Goal: Information Seeking & Learning: Learn about a topic

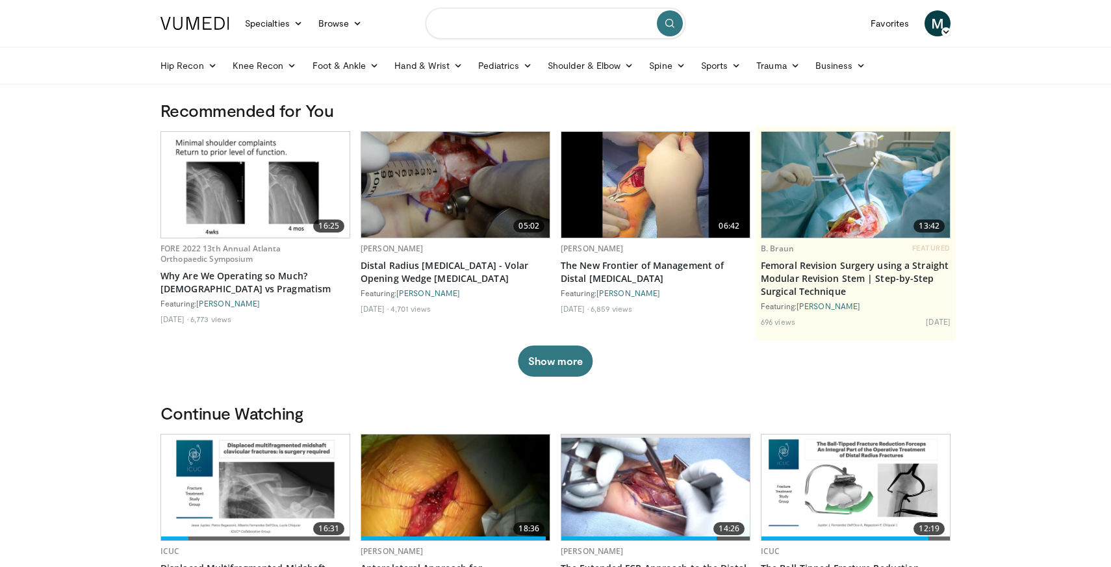
click at [494, 27] on input "Search topics, interventions" at bounding box center [555, 23] width 260 height 31
type input "******"
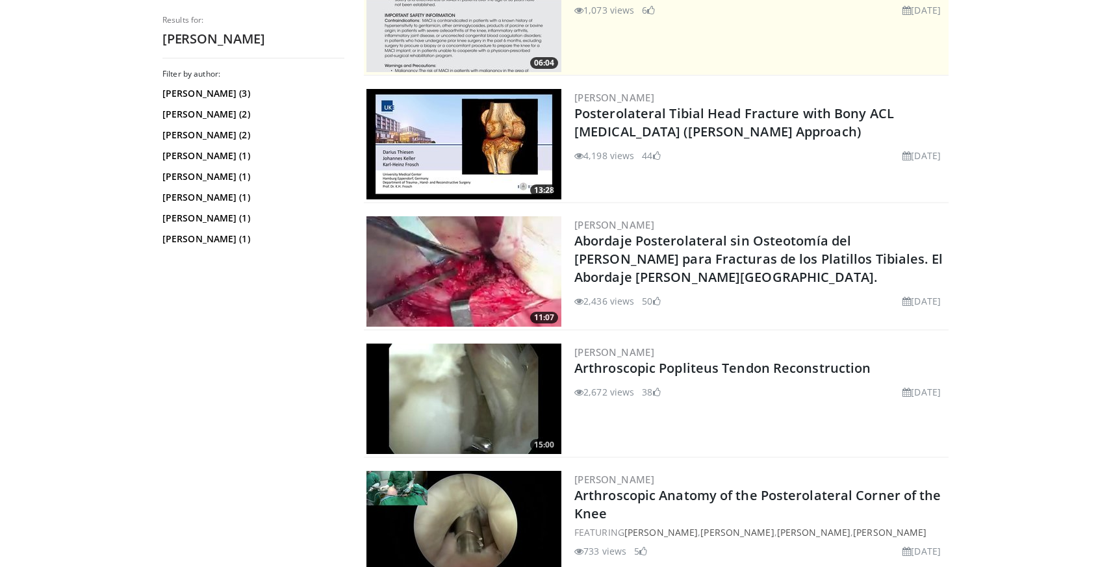
scroll to position [310, 0]
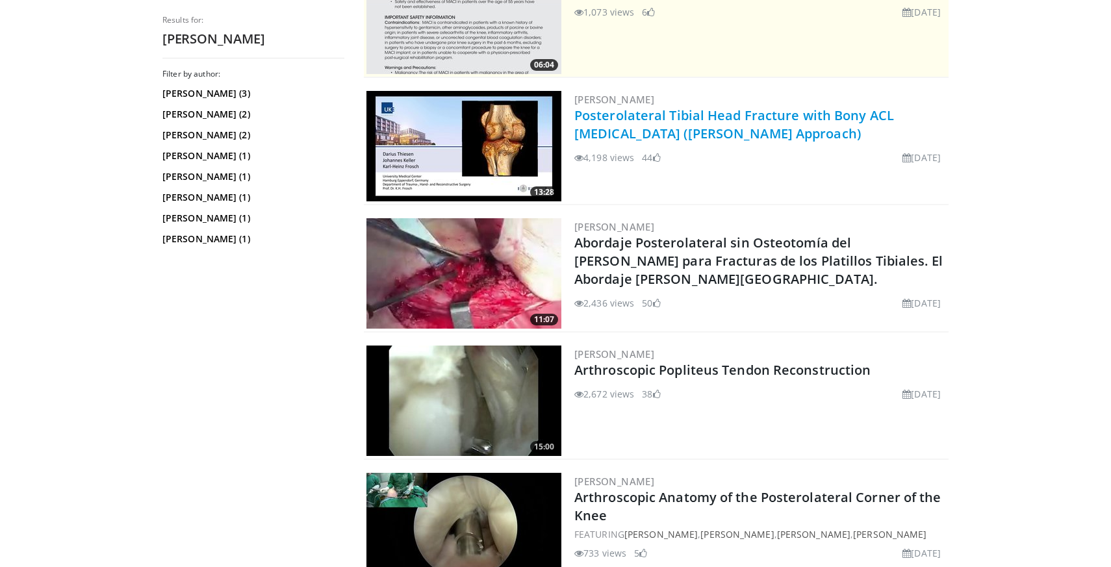
click at [666, 118] on link "Posterolateral Tibial Head Fracture with Bony ACL [MEDICAL_DATA] ([PERSON_NAME]…" at bounding box center [734, 125] width 320 height 36
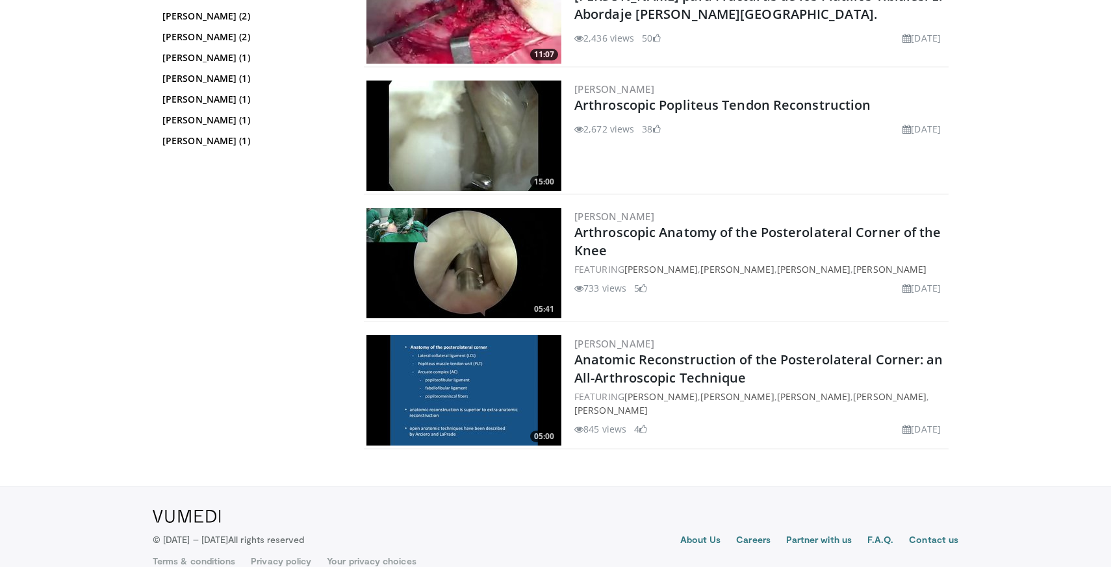
scroll to position [585, 0]
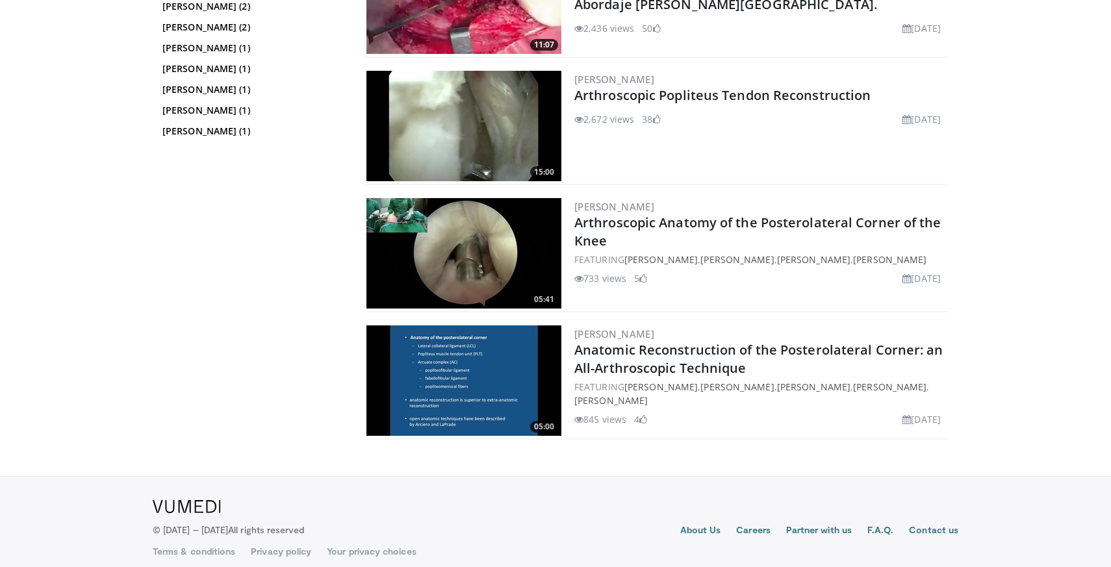
click at [514, 379] on img at bounding box center [463, 380] width 195 height 110
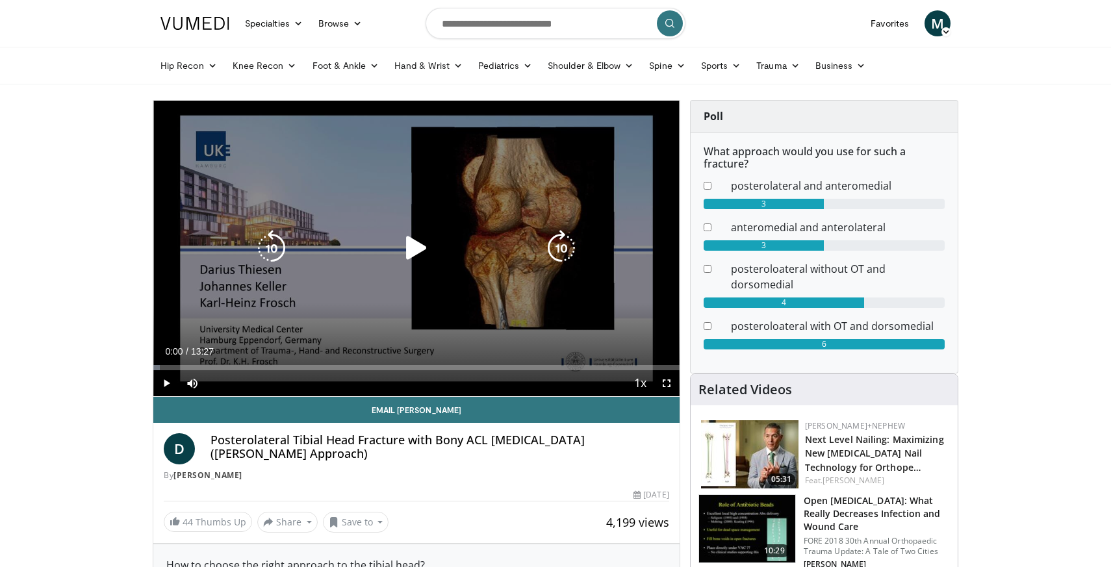
click at [412, 253] on icon "Video Player" at bounding box center [416, 248] width 36 height 36
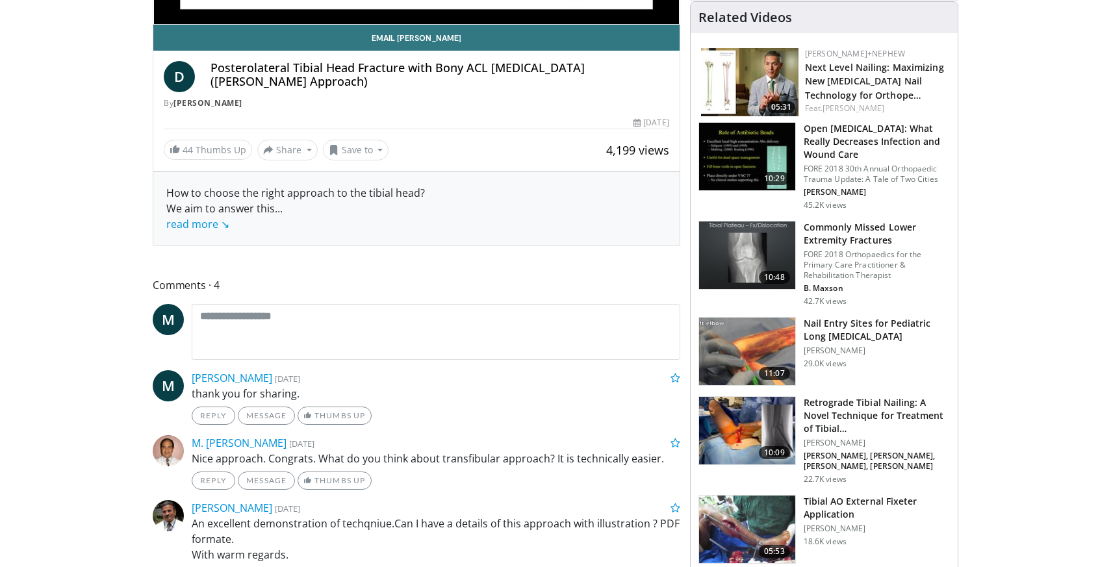
scroll to position [355, 0]
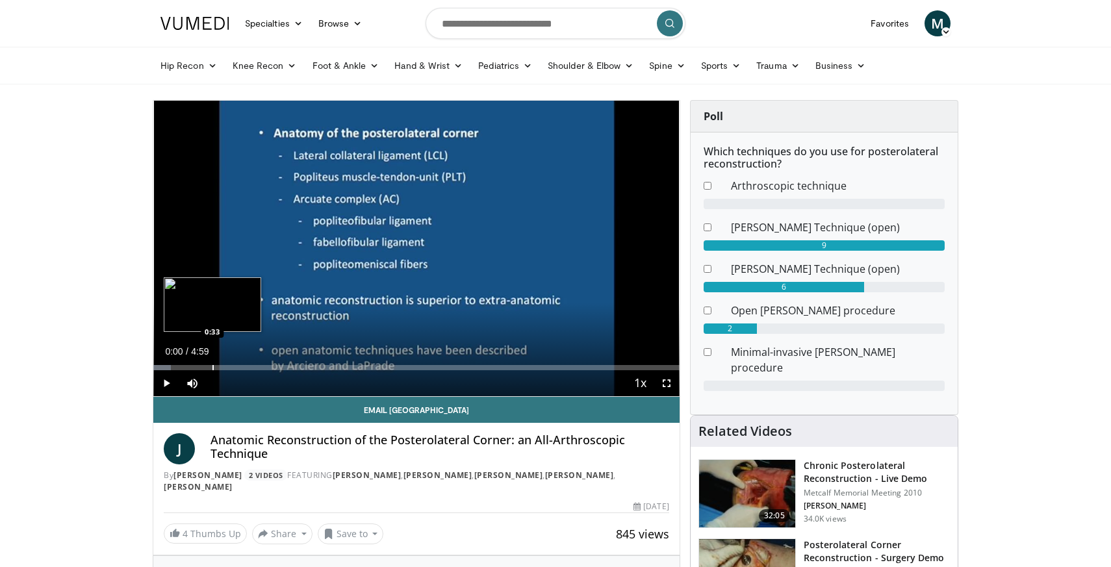
click at [212, 367] on div "Progress Bar" at bounding box center [212, 367] width 1 height 5
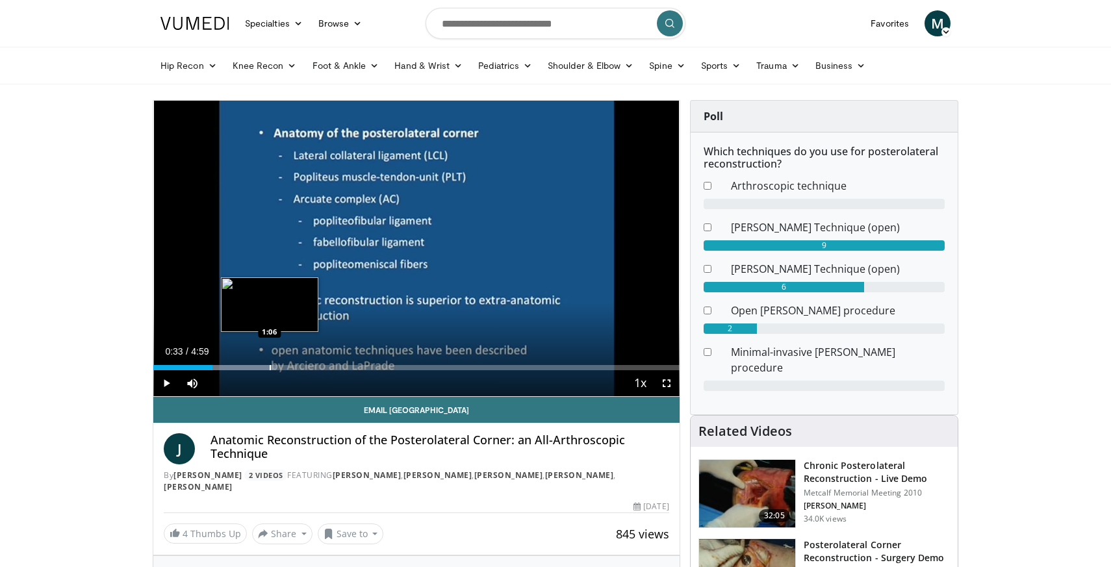
click at [270, 366] on div "Progress Bar" at bounding box center [270, 367] width 1 height 5
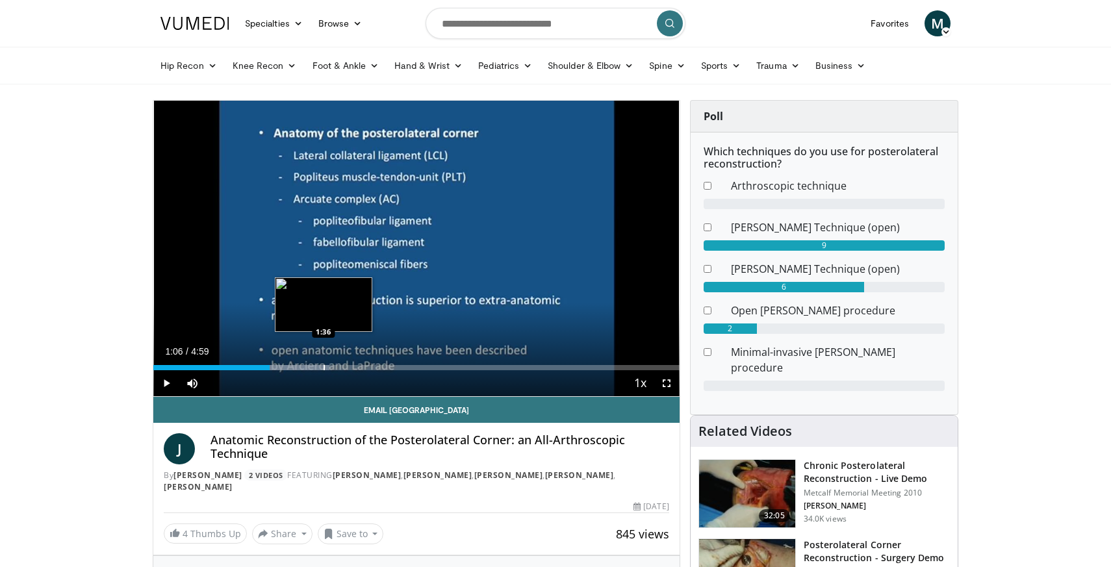
click at [324, 368] on div "Progress Bar" at bounding box center [323, 367] width 1 height 5
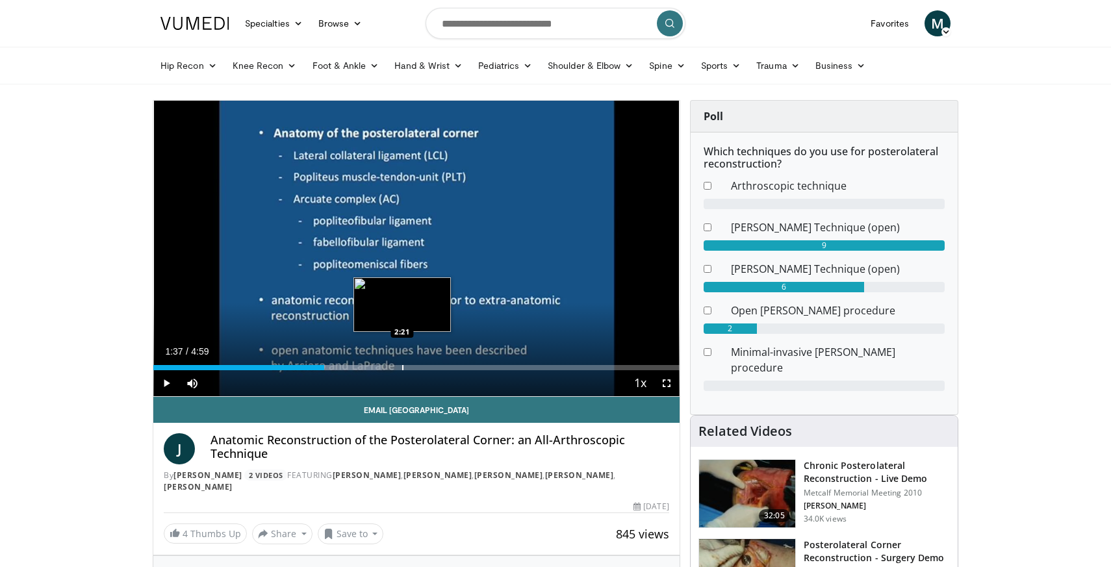
click at [402, 366] on div "Progress Bar" at bounding box center [402, 367] width 1 height 5
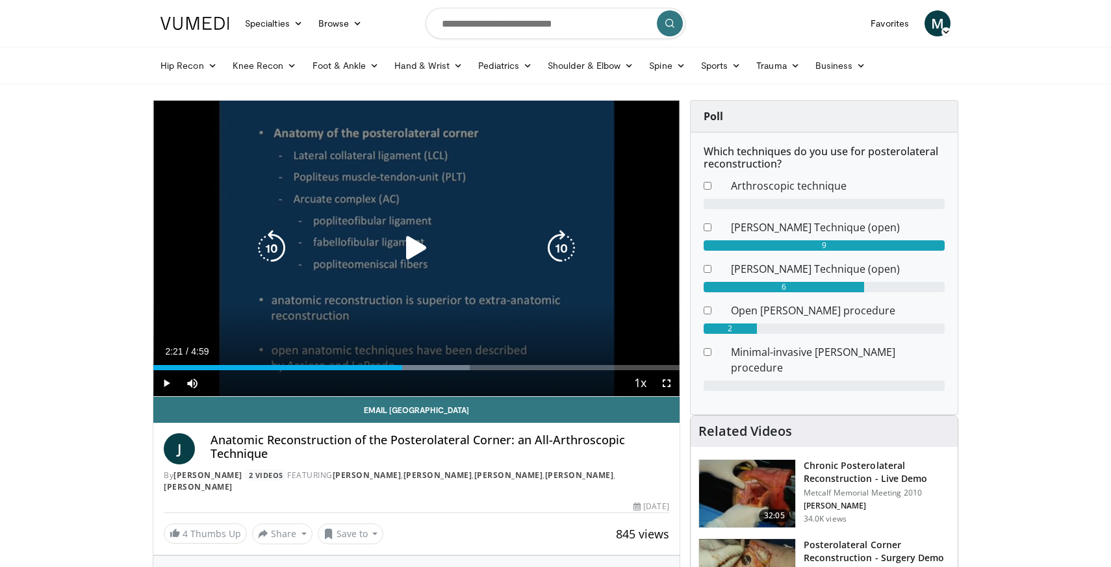
click at [409, 254] on icon "Video Player" at bounding box center [416, 248] width 36 height 36
